Goal: Communication & Community: Answer question/provide support

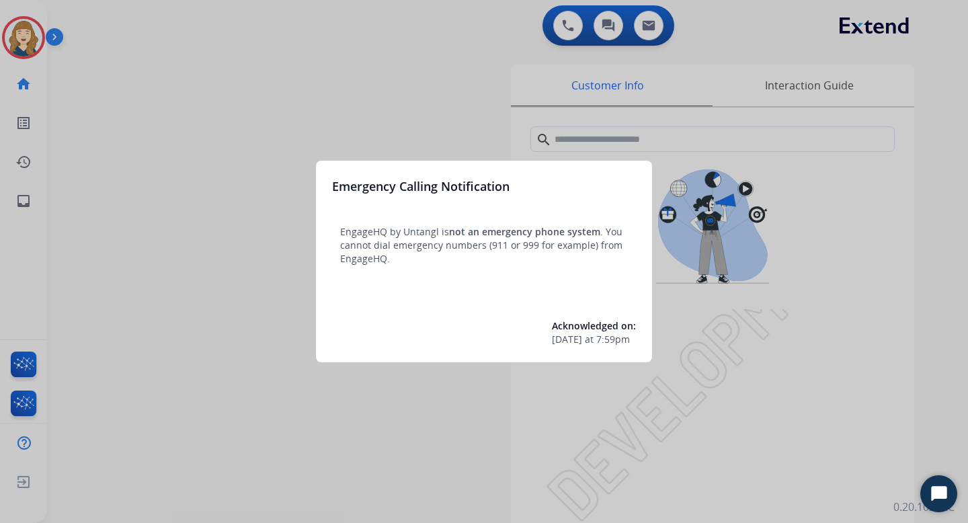
click at [266, 315] on div at bounding box center [484, 261] width 968 height 523
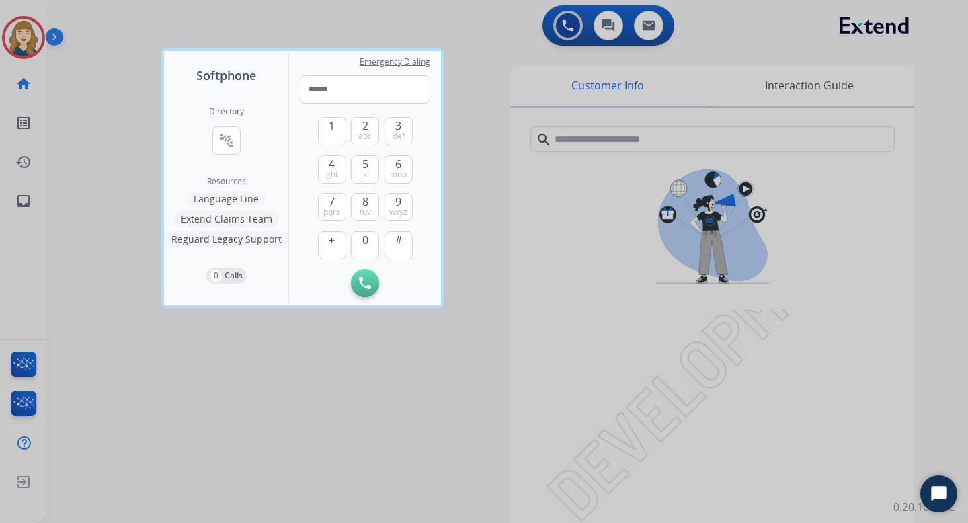
click at [160, 243] on div at bounding box center [484, 261] width 968 height 523
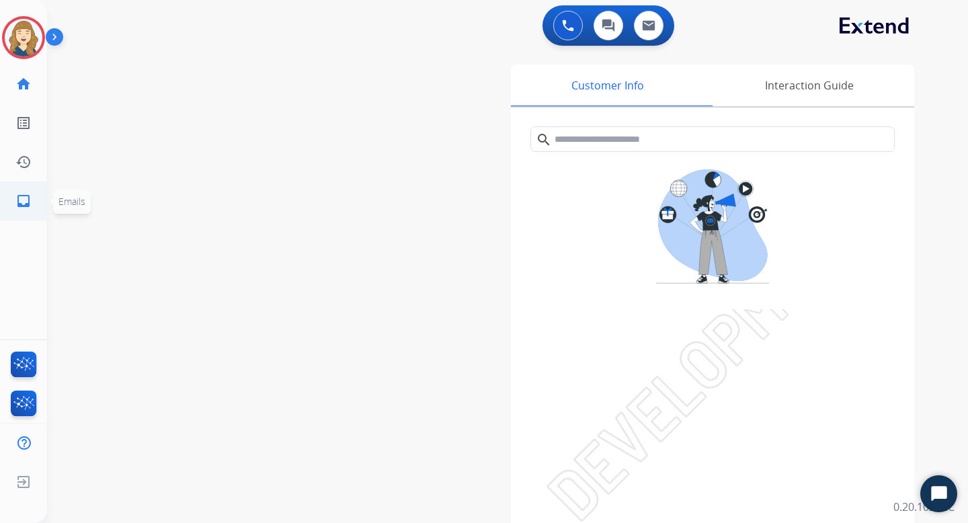
click at [28, 199] on mat-icon "inbox" at bounding box center [23, 201] width 16 height 16
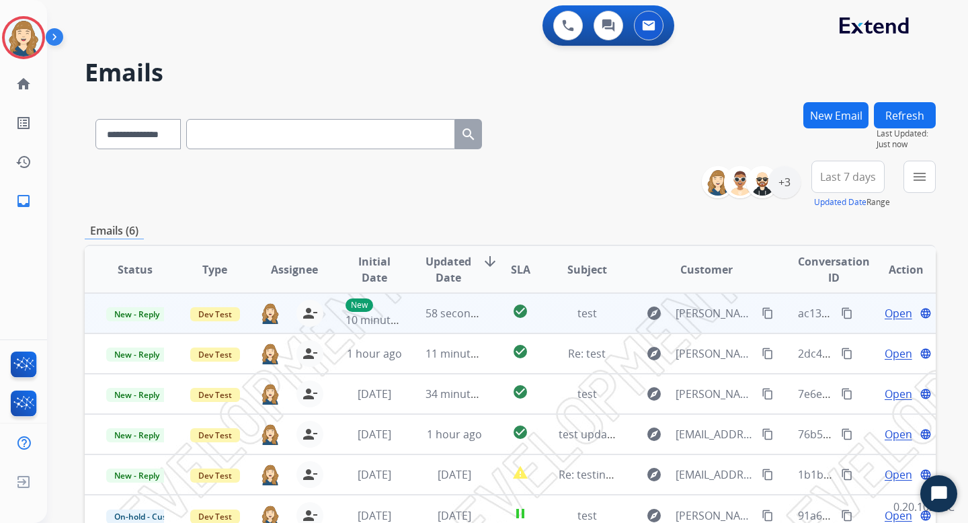
click at [887, 313] on span "Open" at bounding box center [899, 313] width 28 height 16
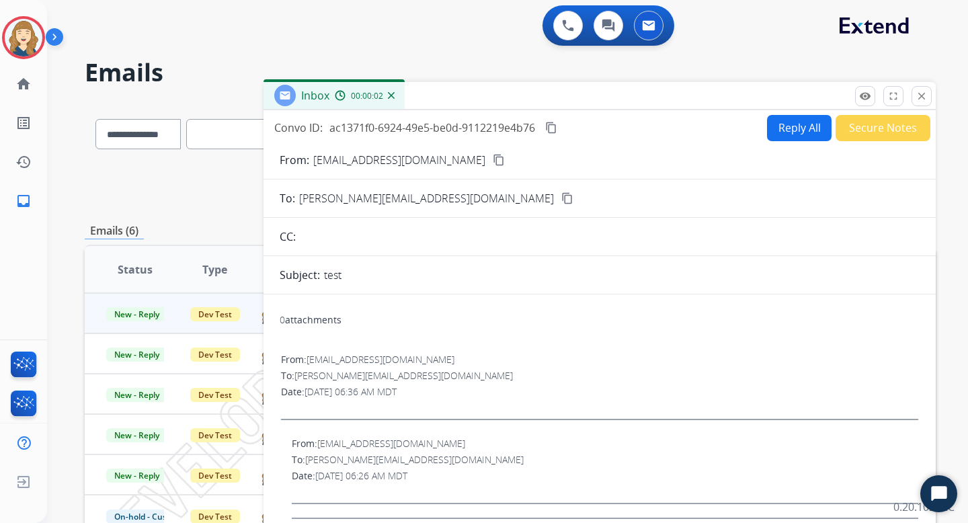
click at [803, 130] on button "Reply All" at bounding box center [799, 128] width 65 height 26
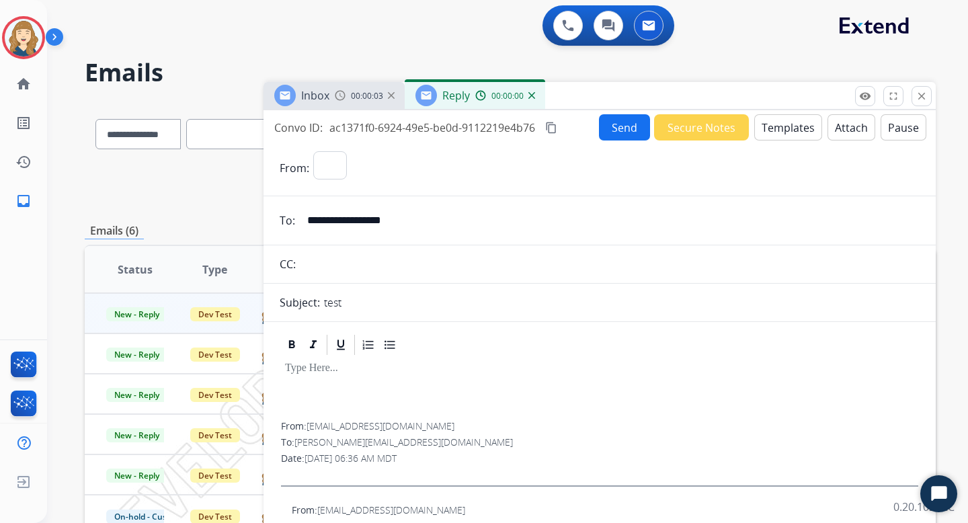
select select "**********"
click at [889, 128] on button "Pause" at bounding box center [904, 127] width 46 height 26
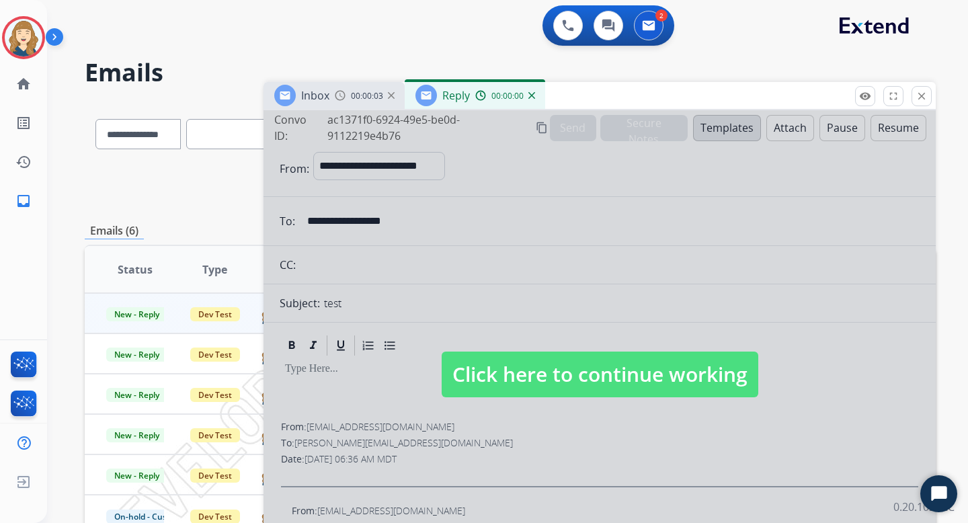
click at [782, 218] on div at bounding box center [599, 361] width 672 height 502
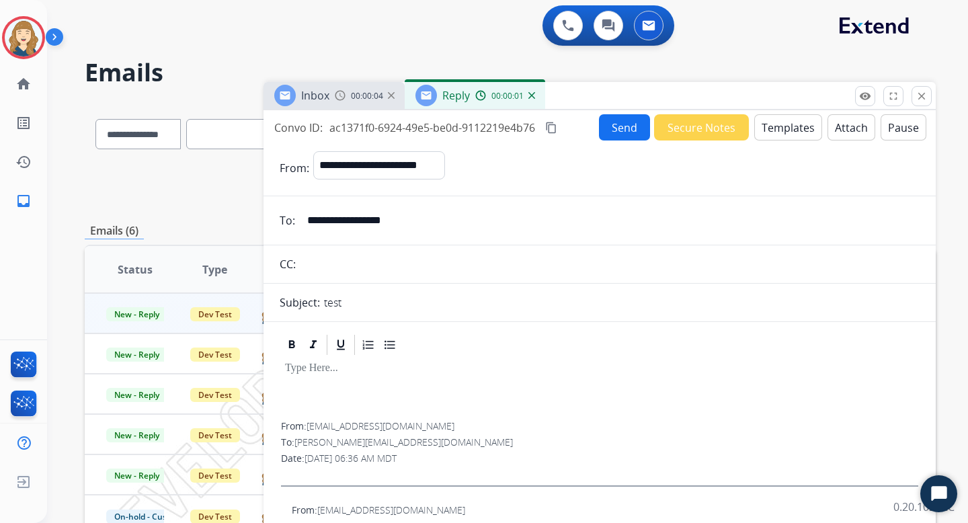
click at [789, 125] on button "Templates" at bounding box center [788, 127] width 68 height 26
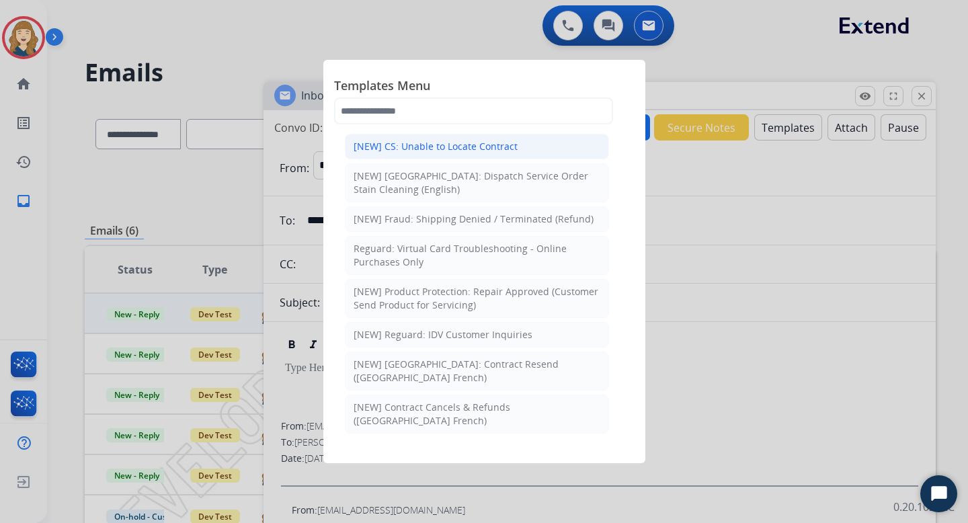
click at [473, 154] on li "[NEW] CS: Unable to Locate Contract" at bounding box center [477, 147] width 264 height 26
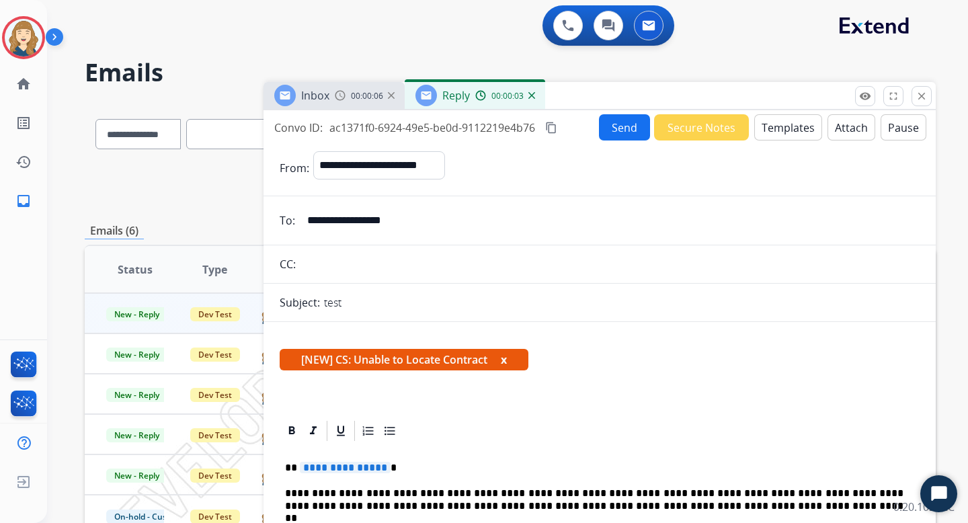
click at [611, 124] on button "Send" at bounding box center [624, 127] width 51 height 26
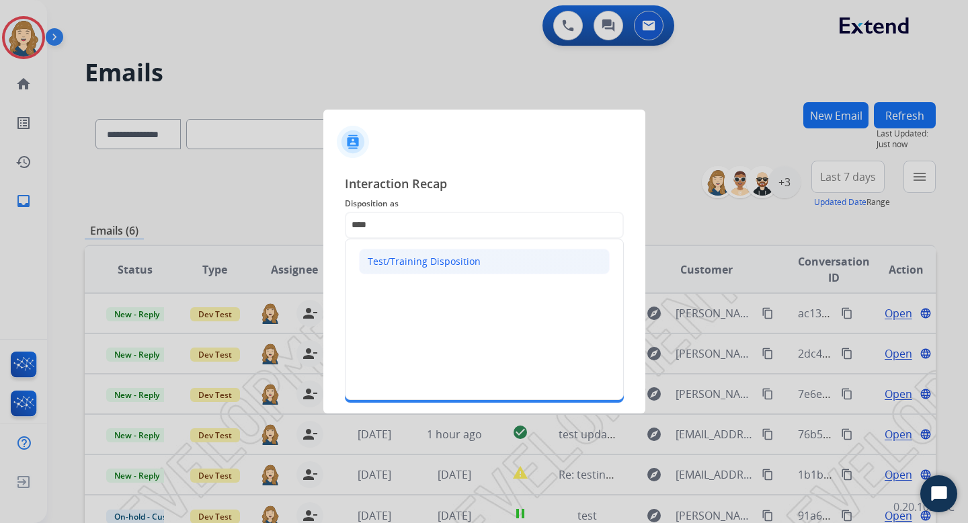
click at [451, 255] on div "Test/Training Disposition" at bounding box center [424, 261] width 113 height 13
type input "**********"
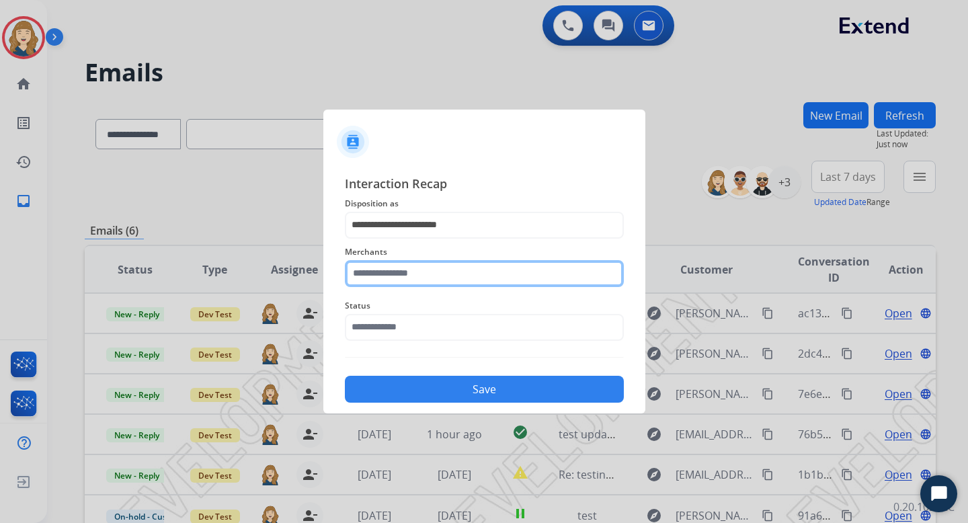
click at [436, 284] on input "text" at bounding box center [484, 273] width 279 height 27
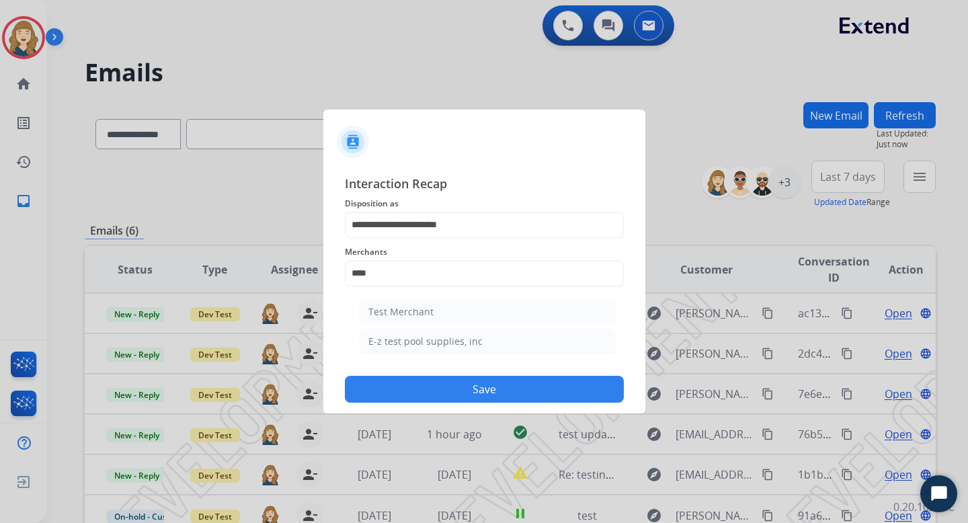
click at [448, 310] on li "Test Merchant" at bounding box center [488, 312] width 256 height 26
type input "**********"
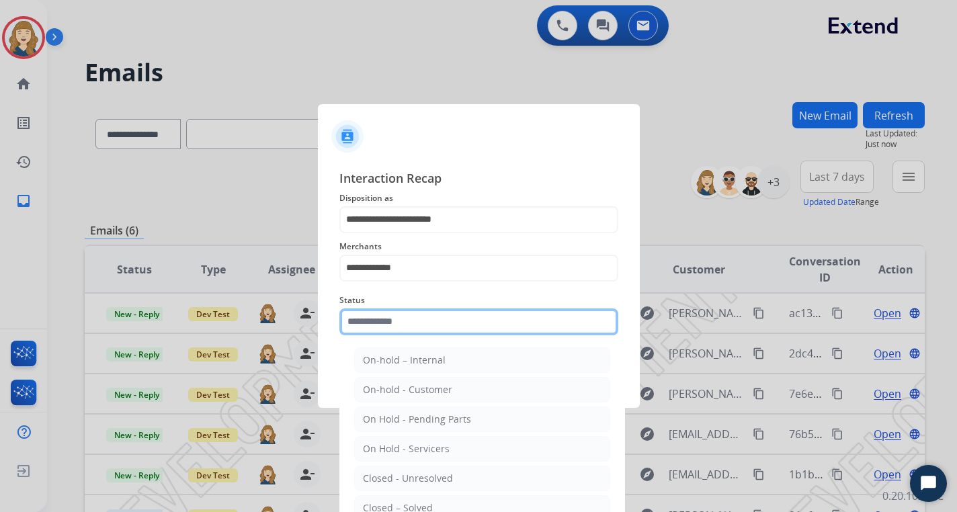
click at [427, 329] on input "text" at bounding box center [478, 322] width 279 height 27
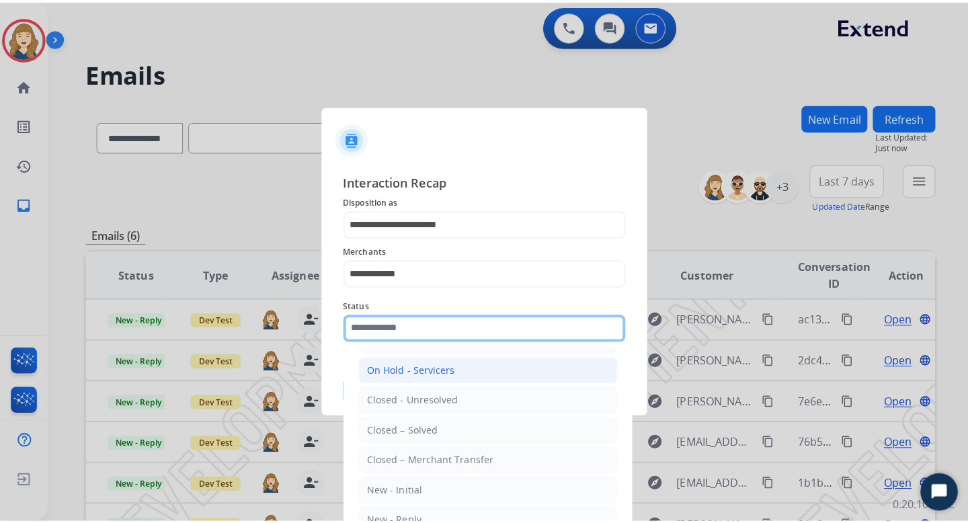
scroll to position [104, 0]
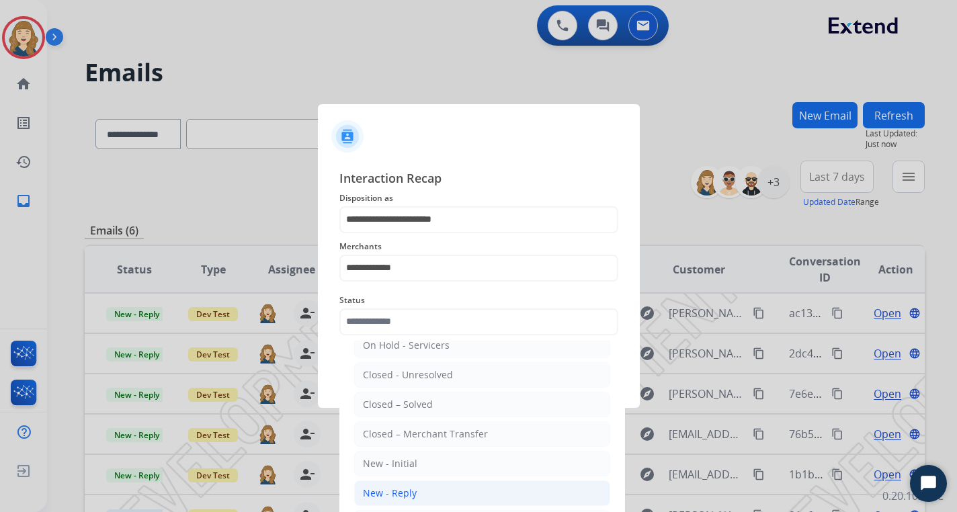
click at [414, 489] on li "New - Reply" at bounding box center [482, 494] width 256 height 26
type input "**********"
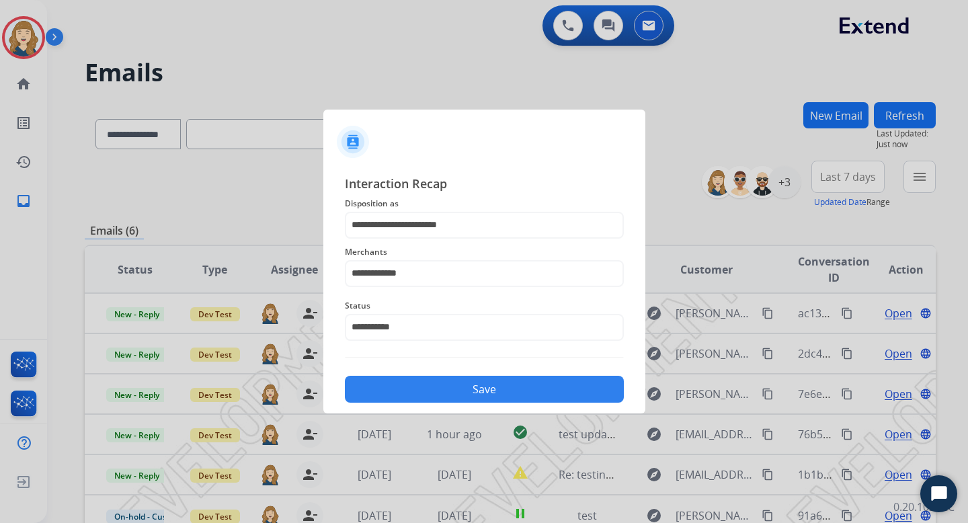
click at [440, 397] on button "Save" at bounding box center [484, 389] width 279 height 27
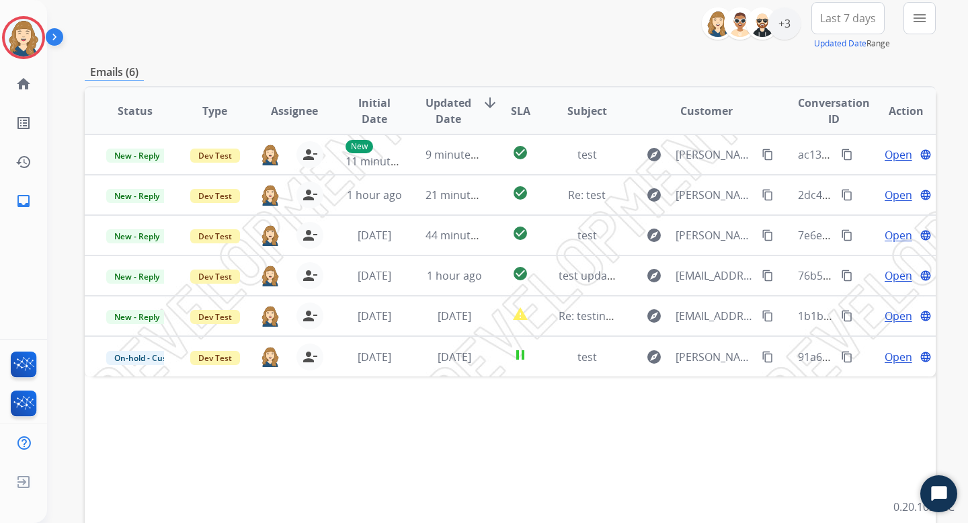
scroll to position [0, 0]
